Goal: Transaction & Acquisition: Purchase product/service

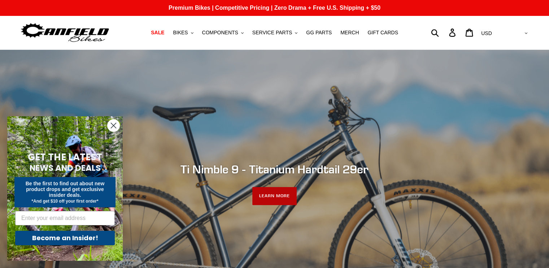
click at [289, 198] on link "LEARN MORE" at bounding box center [274, 196] width 44 height 18
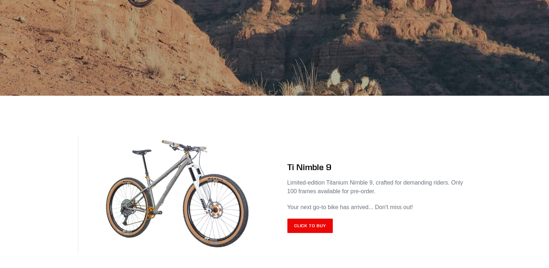
scroll to position [253, 0]
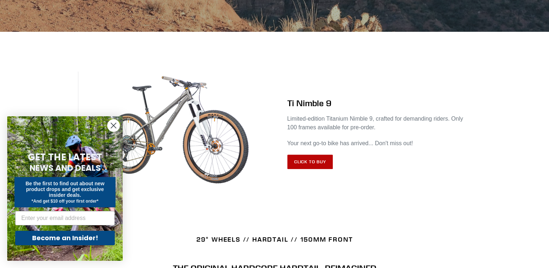
click at [304, 164] on link "Click to Buy" at bounding box center [311, 162] width 46 height 14
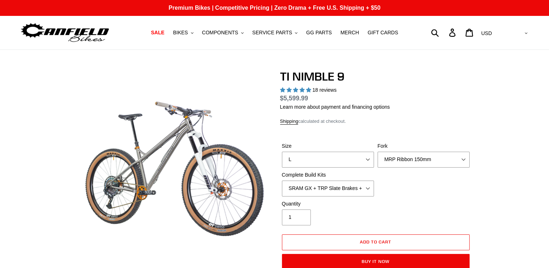
select select "highest-rating"
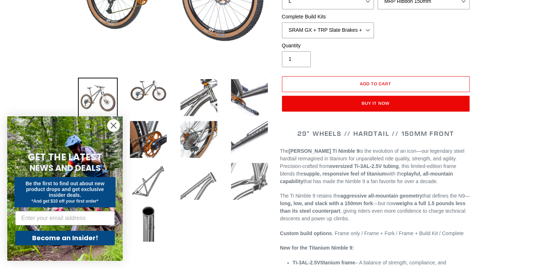
scroll to position [217, 0]
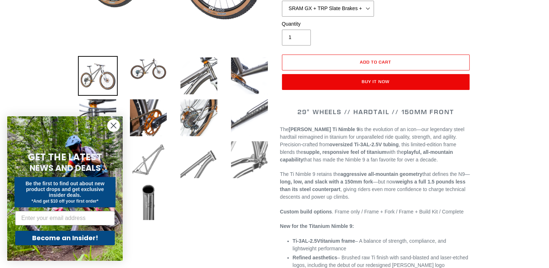
click at [153, 157] on img at bounding box center [149, 160] width 40 height 40
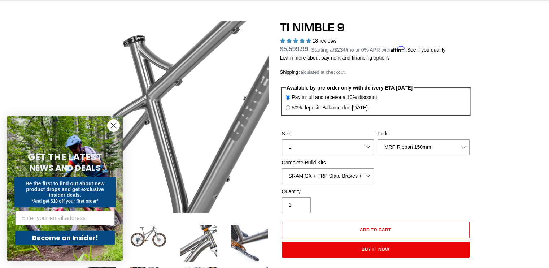
scroll to position [36, 0]
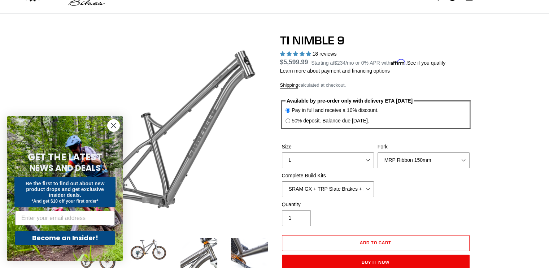
click at [113, 124] on circle "Close dialog" at bounding box center [114, 126] width 12 height 12
